Goal: Task Accomplishment & Management: Manage account settings

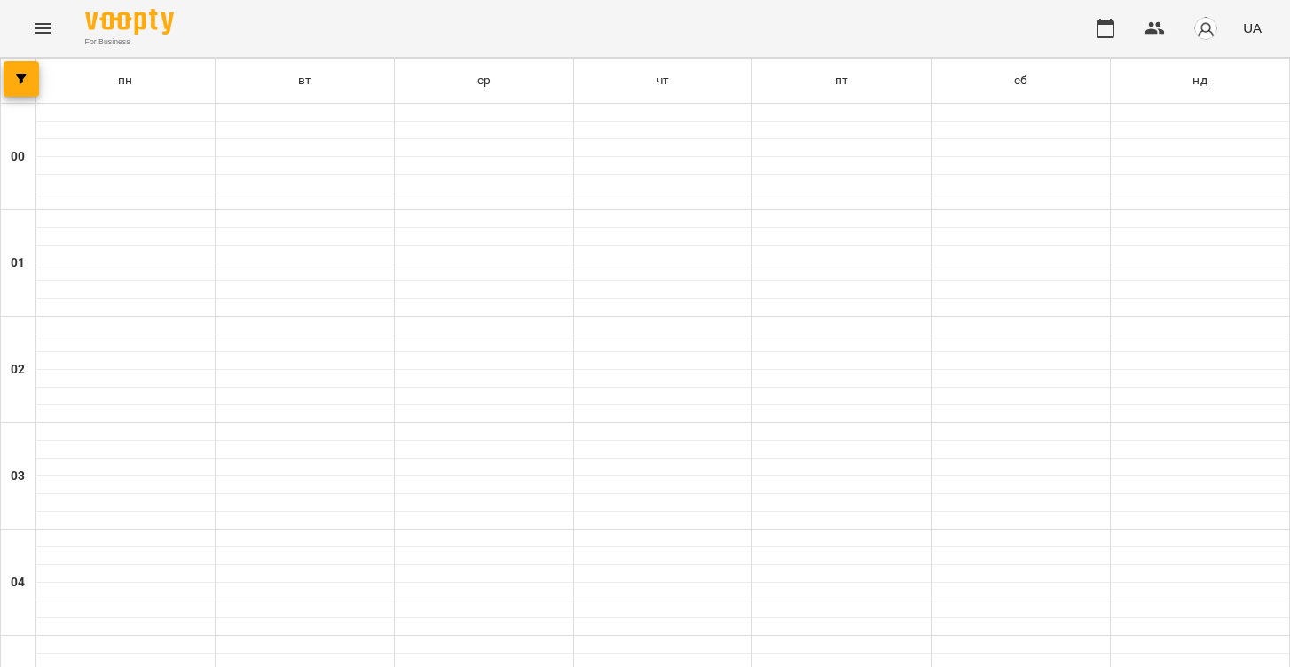
scroll to position [1251, 0]
click at [39, 24] on icon "Menu" at bounding box center [43, 28] width 16 height 11
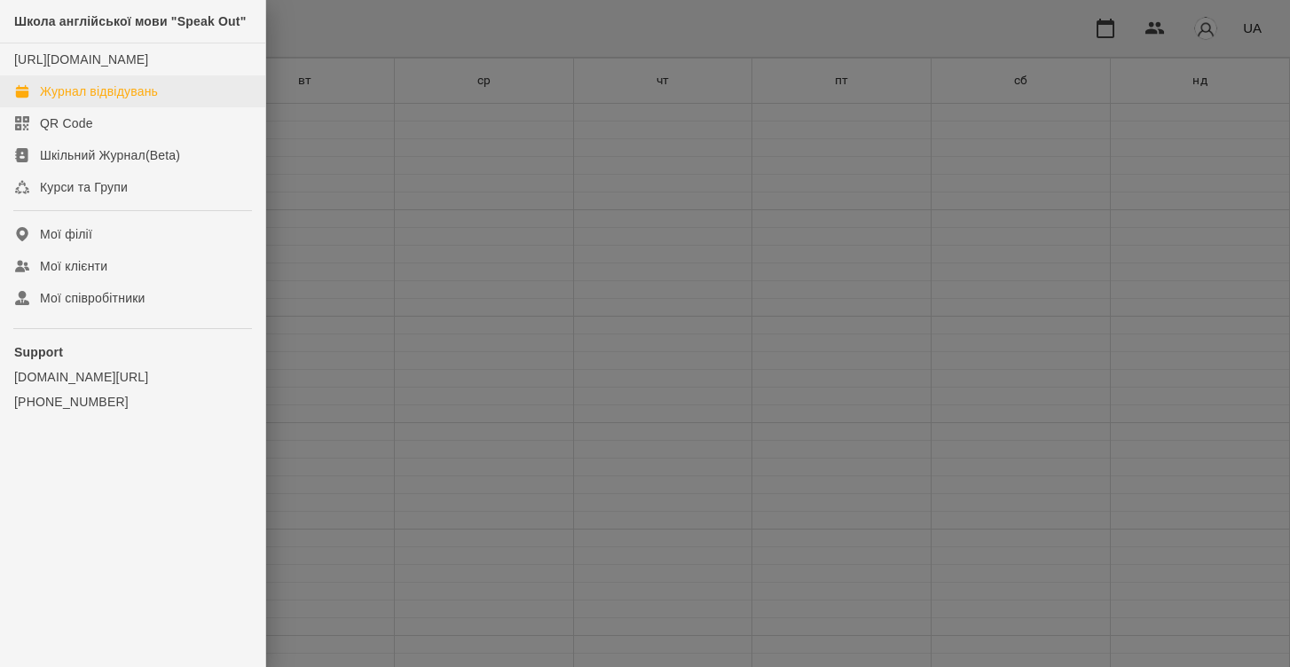
click at [73, 100] on div "Журнал відвідувань" at bounding box center [99, 92] width 118 height 18
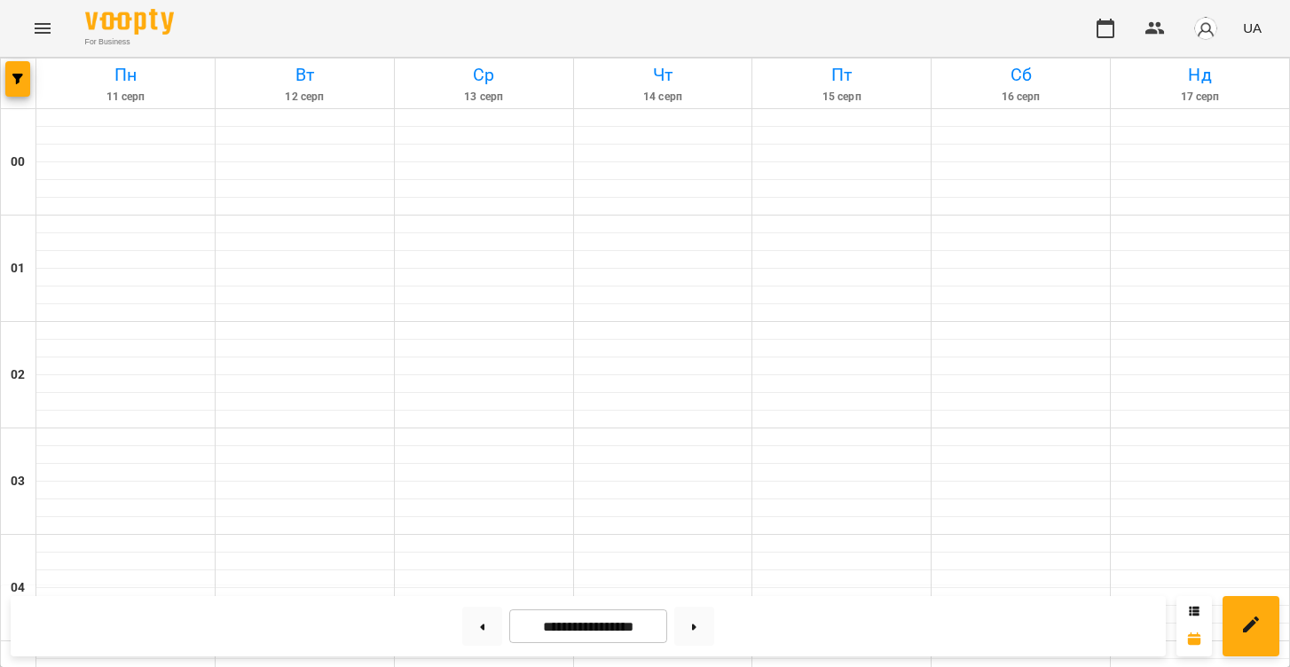
scroll to position [1097, 0]
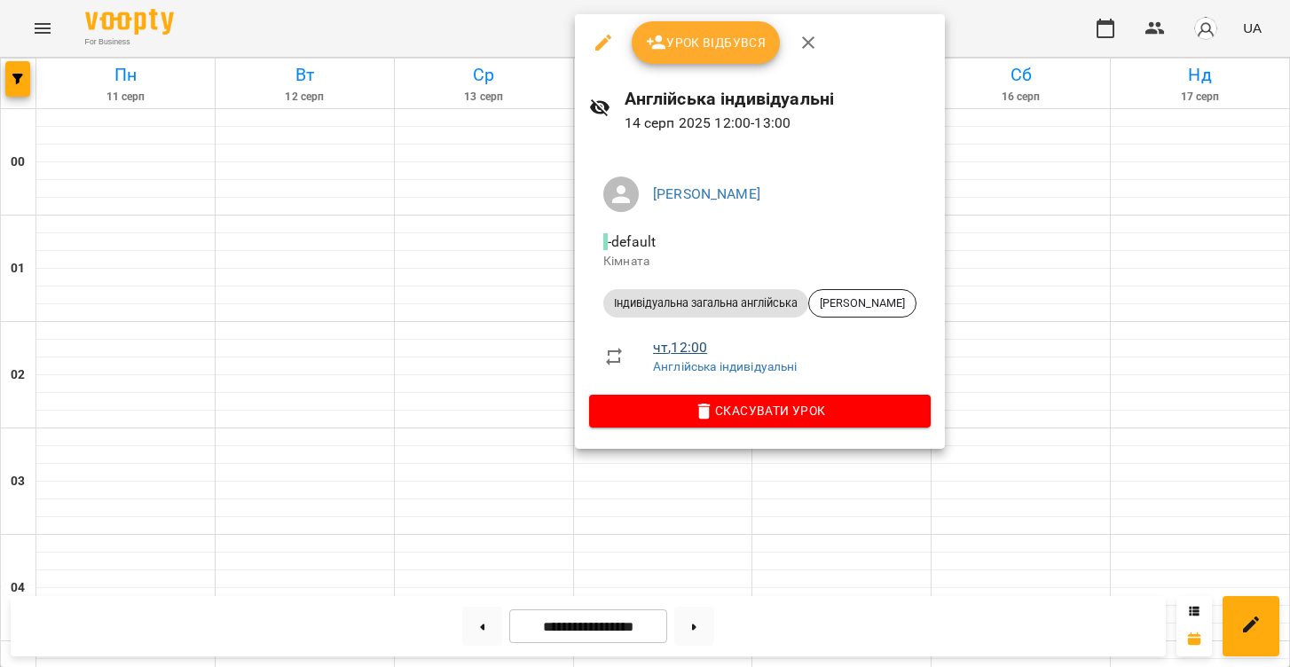
click at [681, 345] on link "чт , 12:00" at bounding box center [680, 347] width 54 height 17
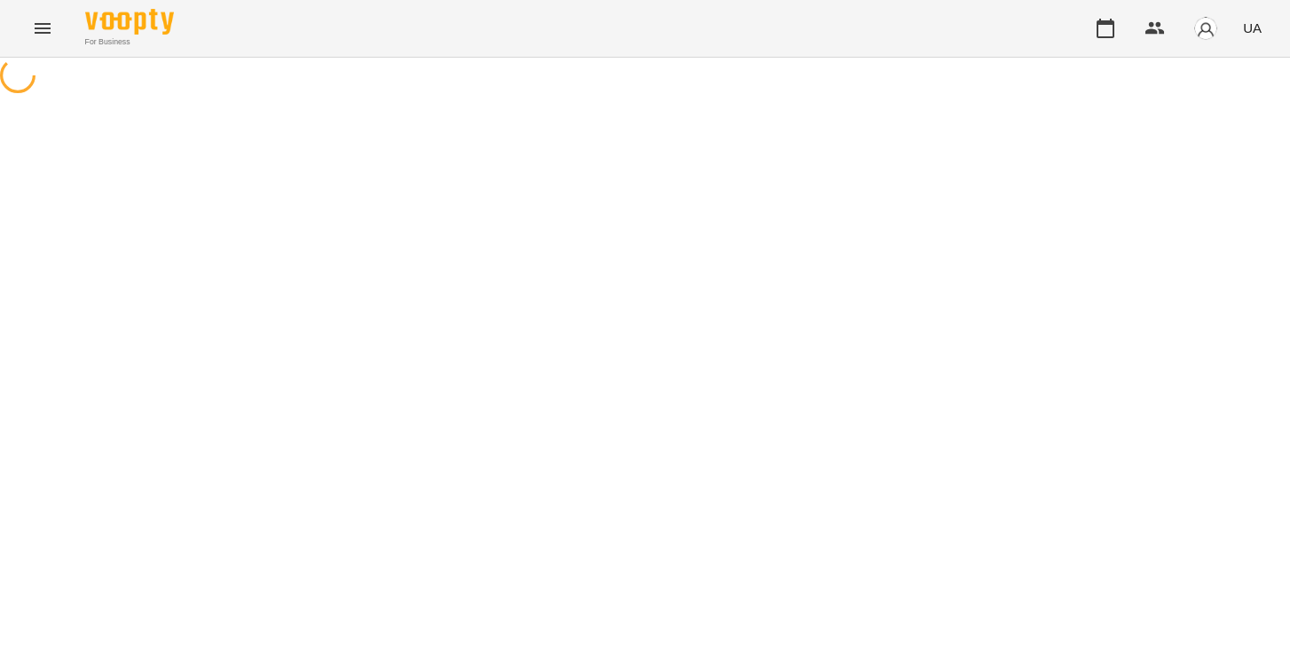
select select "*"
select select "**********"
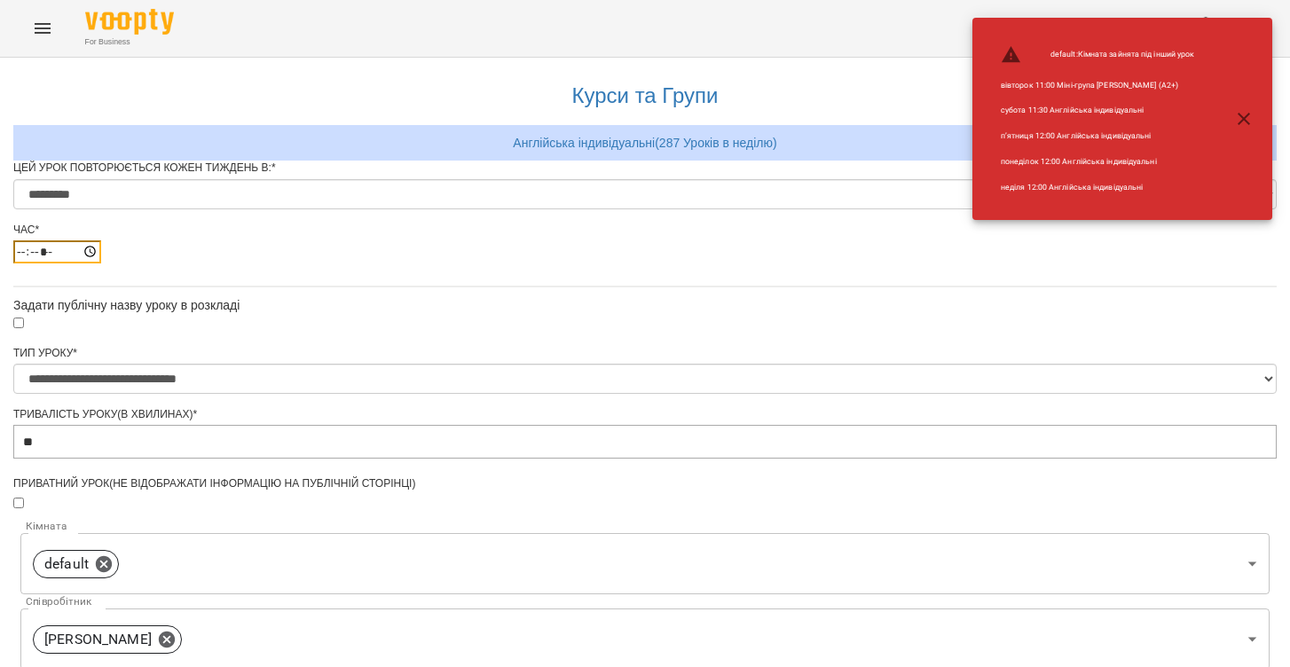
click at [101, 263] on input "*****" at bounding box center [57, 251] width 88 height 23
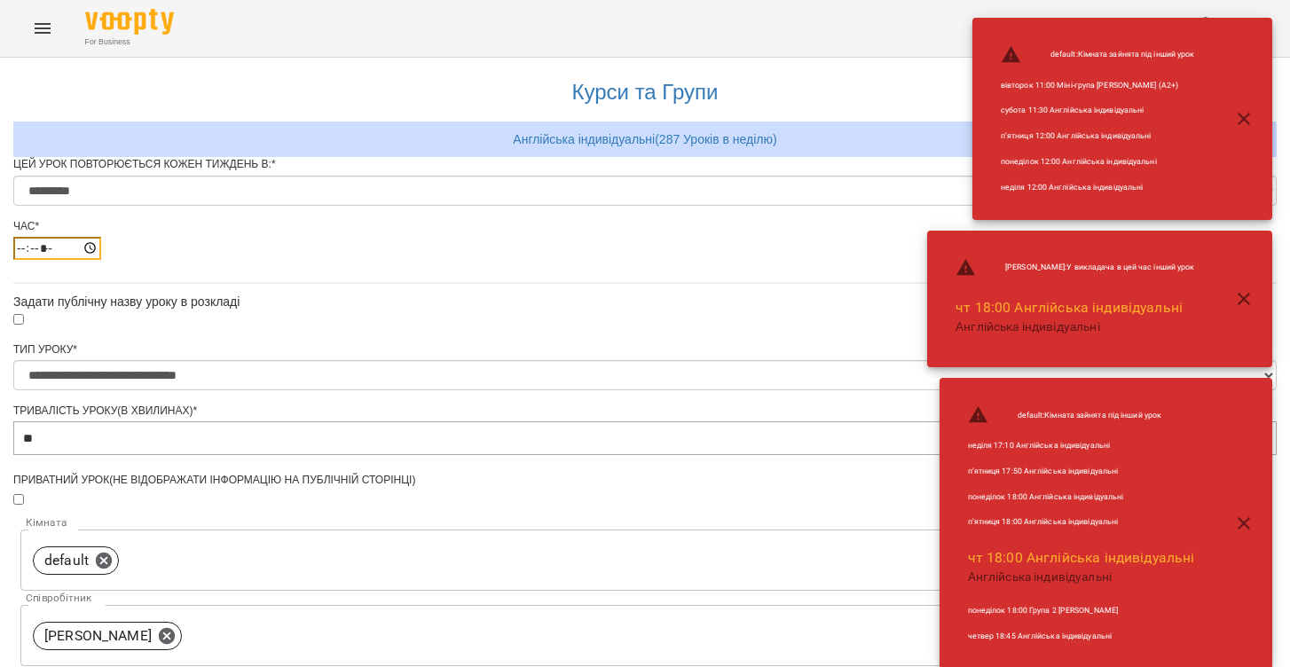
scroll to position [643, 0]
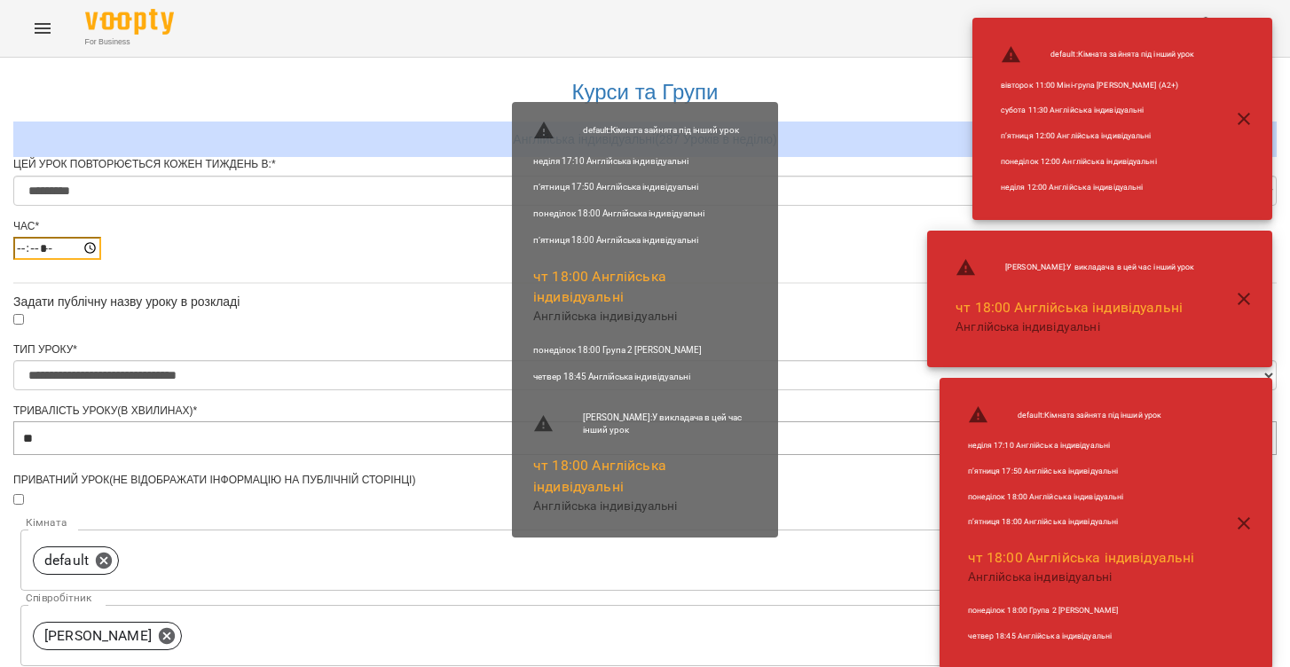
type input "*****"
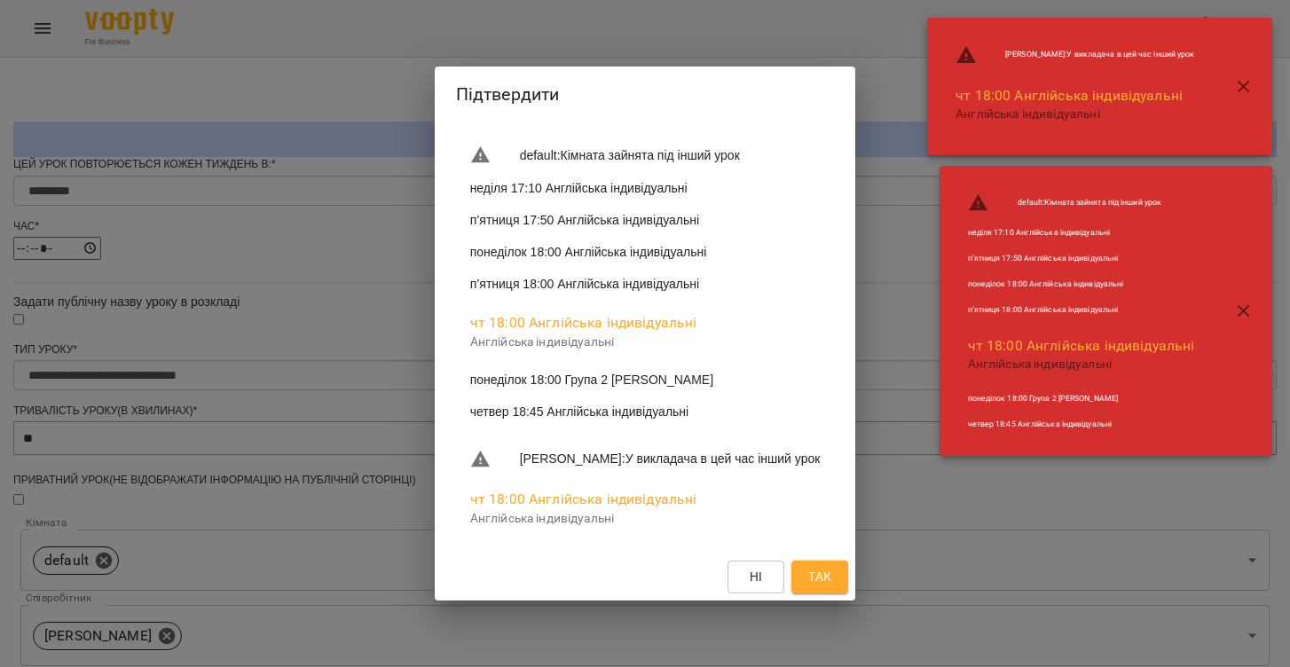
click at [831, 579] on span "Так" at bounding box center [819, 576] width 23 height 21
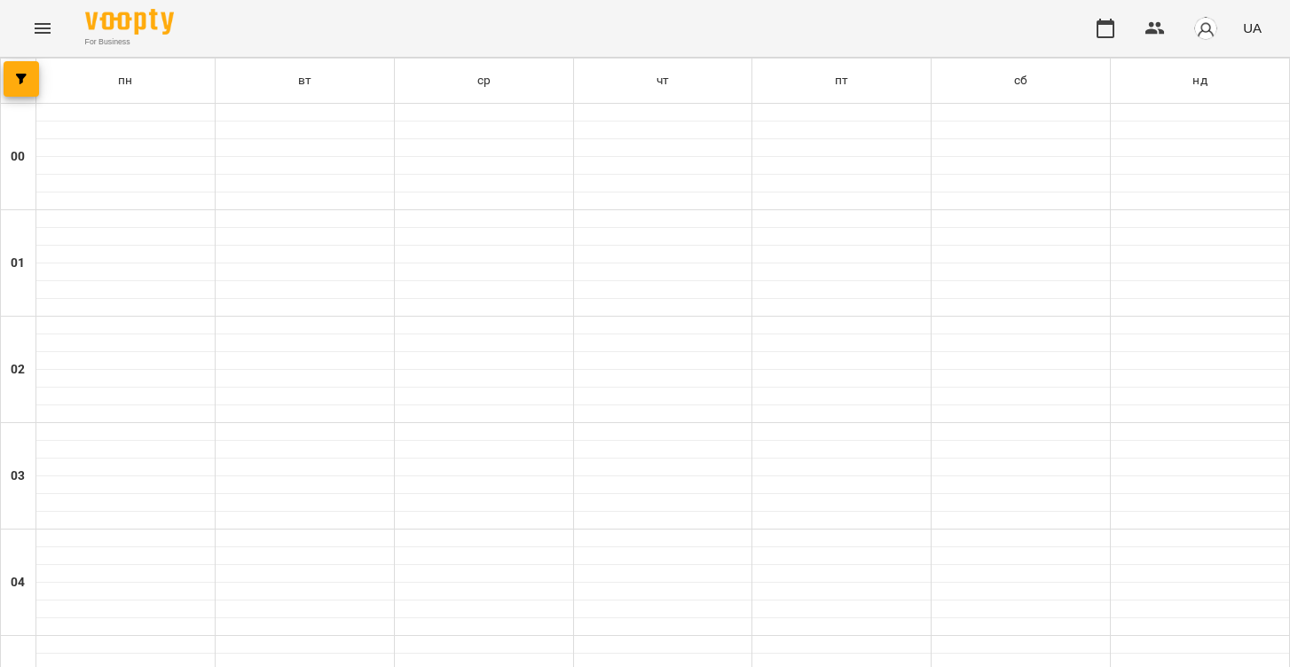
scroll to position [1828, 0]
click at [47, 37] on icon "Menu" at bounding box center [42, 28] width 21 height 21
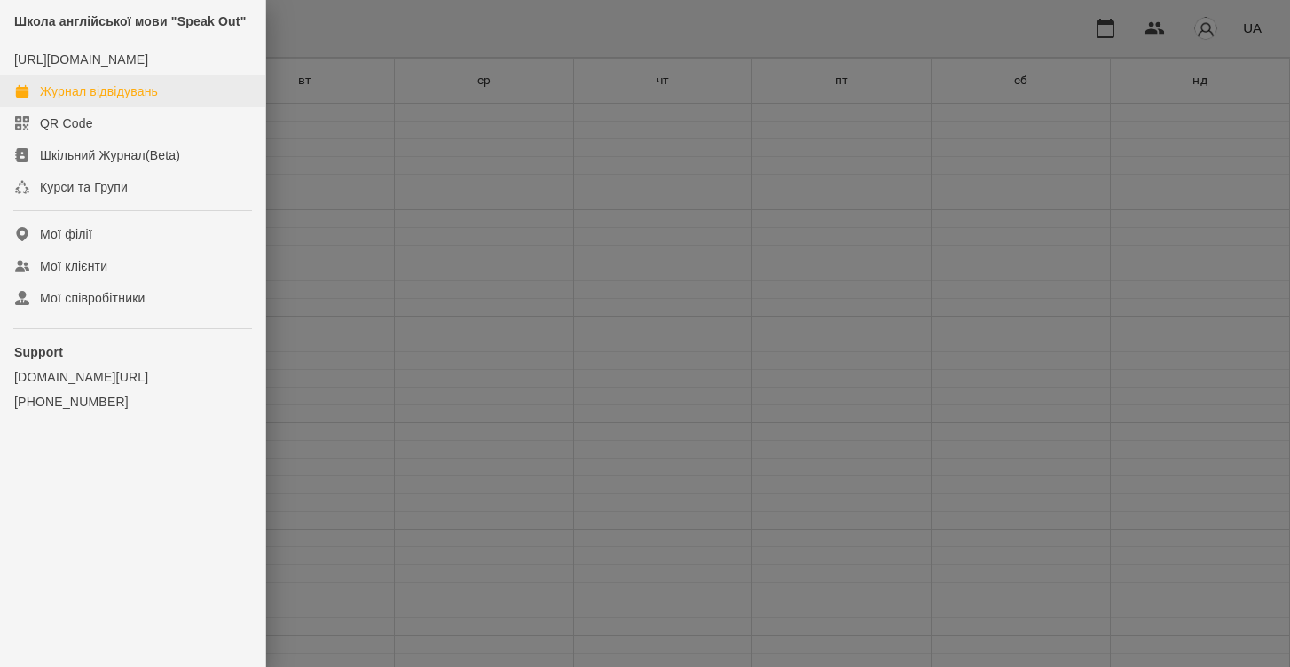
click at [98, 100] on div "Журнал відвідувань" at bounding box center [99, 92] width 118 height 18
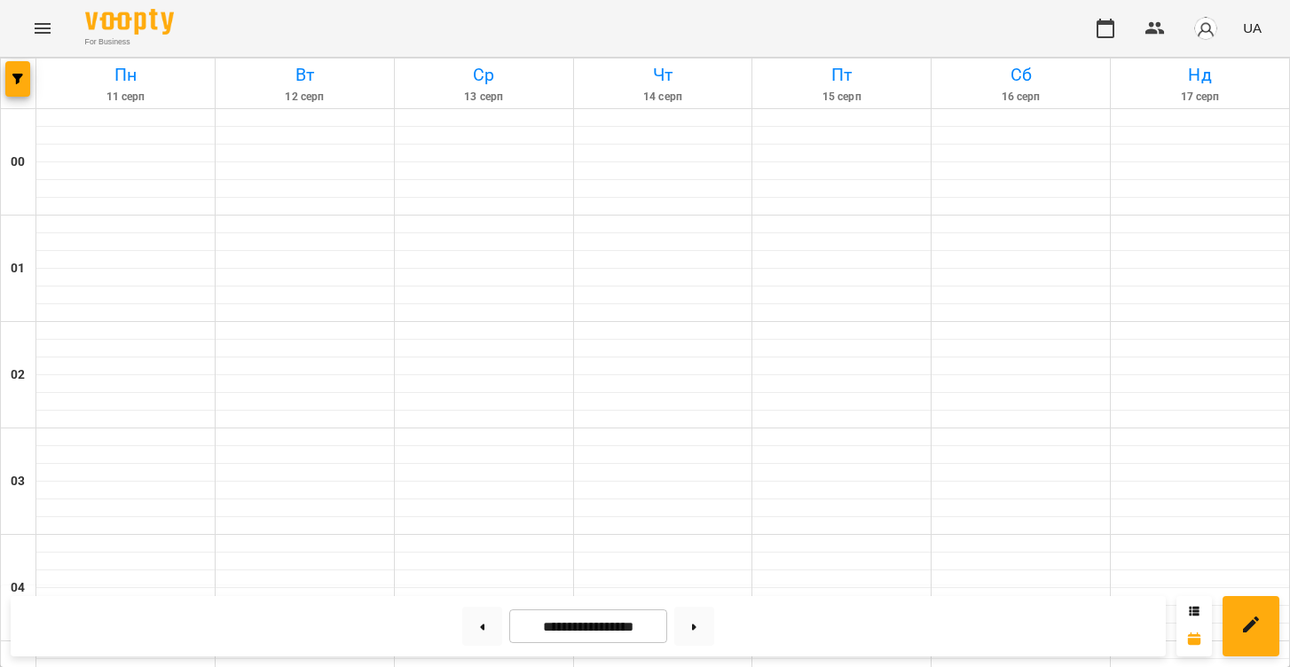
scroll to position [1104, 0]
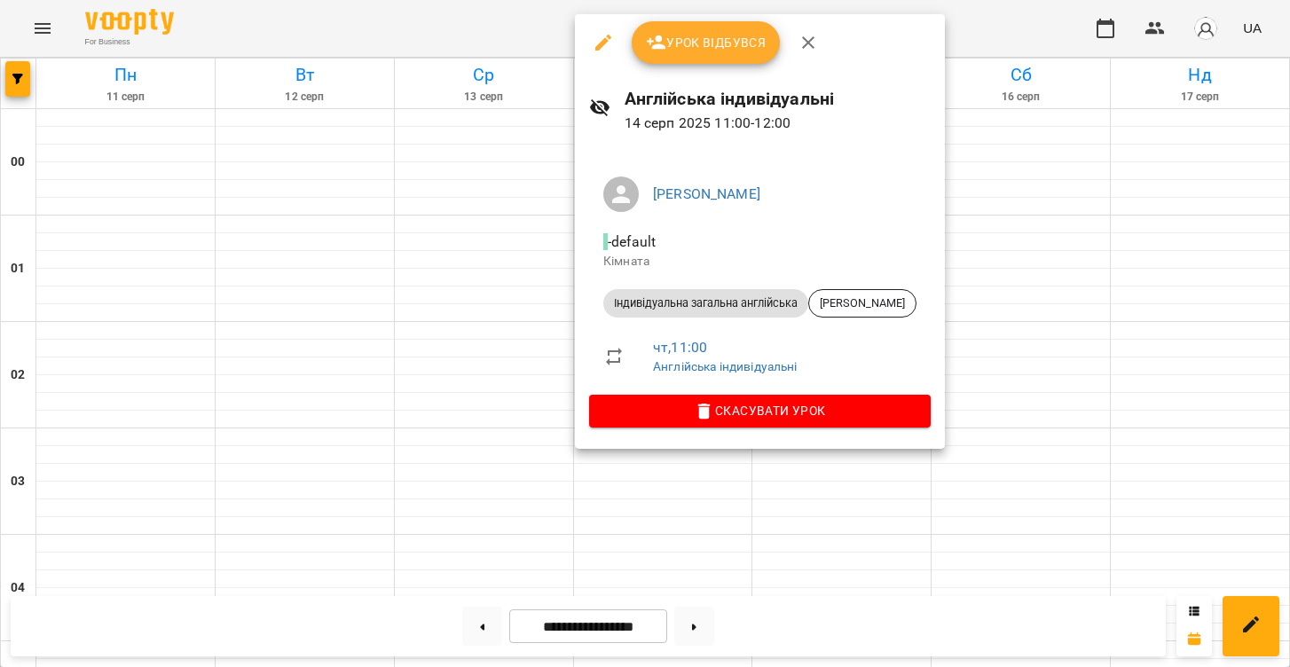
click at [732, 50] on span "Урок відбувся" at bounding box center [706, 42] width 121 height 21
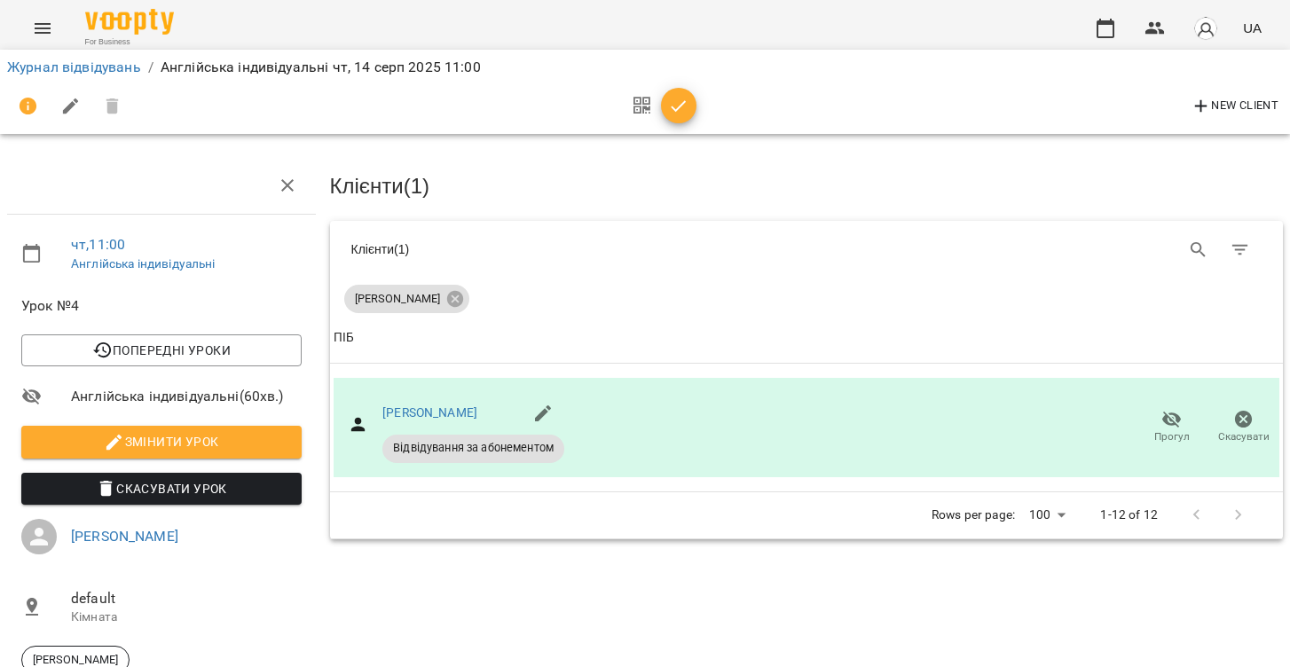
click at [670, 117] on button "button" at bounding box center [678, 105] width 35 height 35
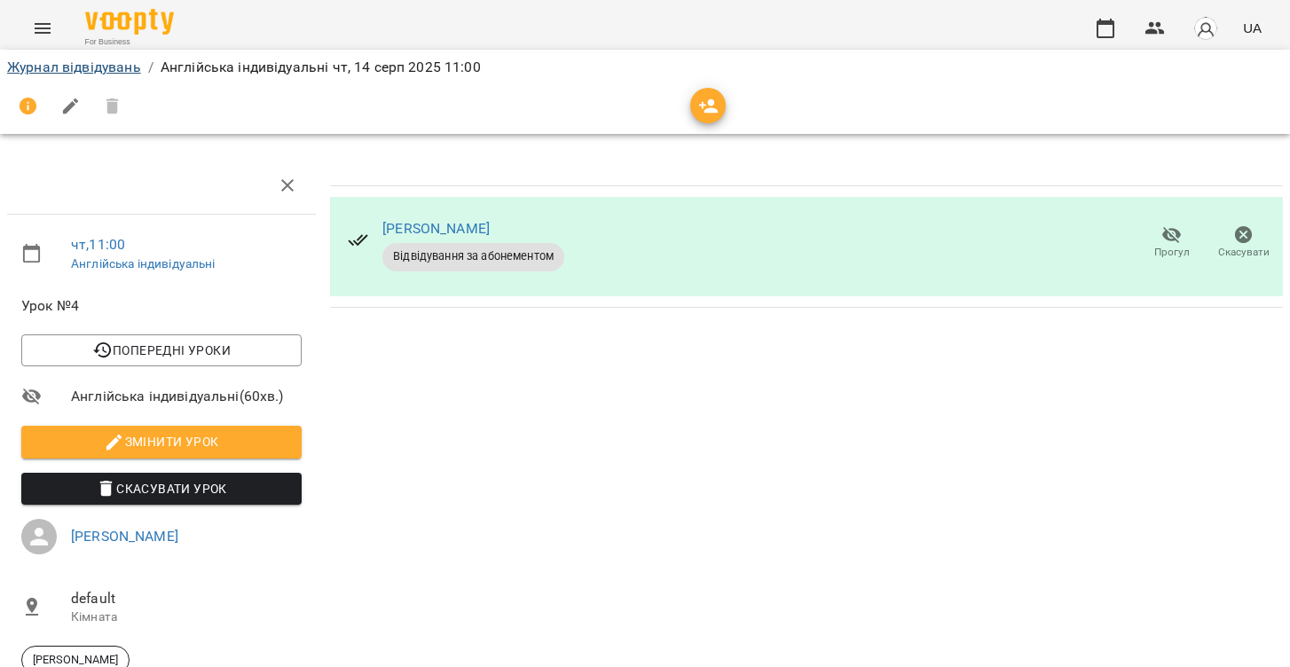
click at [119, 64] on link "Журнал відвідувань" at bounding box center [74, 67] width 134 height 17
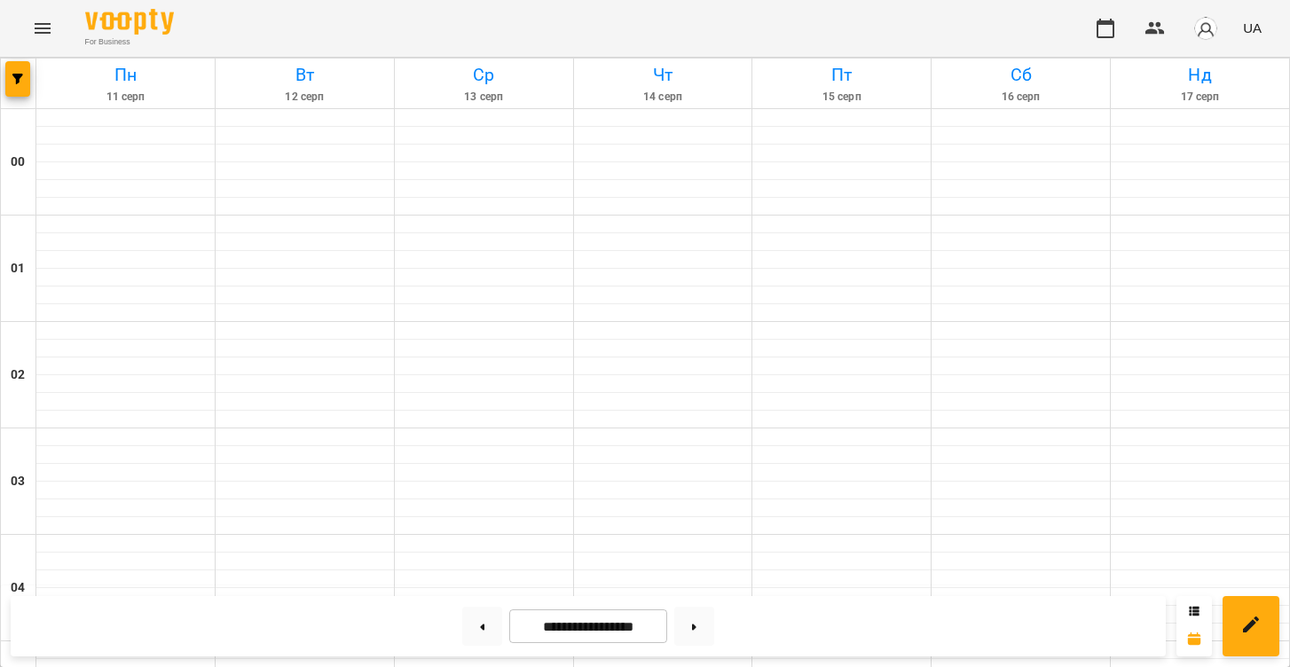
scroll to position [1513, 0]
